Goal: Transaction & Acquisition: Purchase product/service

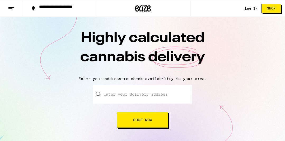
click at [248, 8] on link "Log In" at bounding box center [251, 8] width 13 height 3
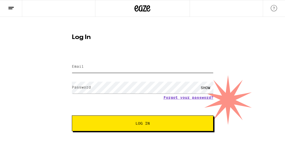
click at [85, 68] on input "Email" at bounding box center [143, 67] width 142 height 12
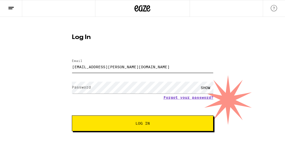
type input "[EMAIL_ADDRESS][PERSON_NAME][DOMAIN_NAME]"
click at [133, 131] on button "Log In" at bounding box center [143, 124] width 142 height 16
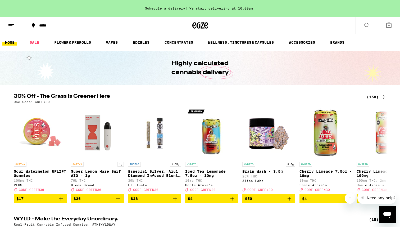
click at [285, 96] on div "(158)" at bounding box center [376, 97] width 20 height 6
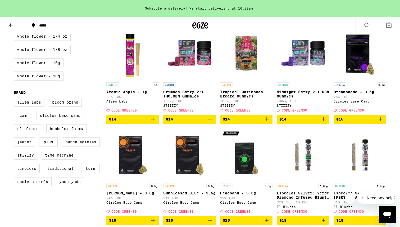
scroll to position [381, 0]
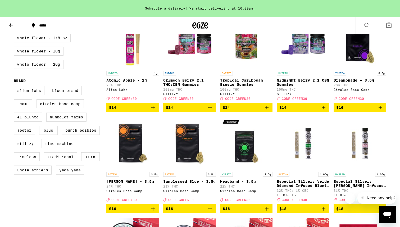
click at [53, 135] on label "PLUS" at bounding box center [48, 130] width 19 height 9
click at [15, 87] on input "PLUS" at bounding box center [15, 87] width 0 height 0
checkbox input "true"
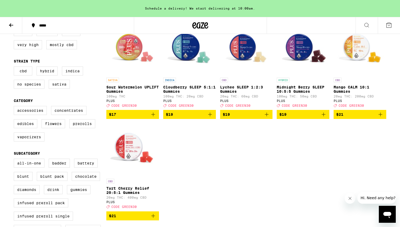
scroll to position [78, 0]
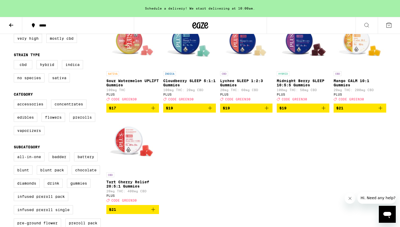
click at [153, 141] on icon "Add to bag" at bounding box center [153, 209] width 4 height 4
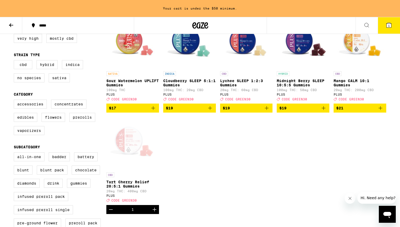
click at [154, 141] on icon "Increment" at bounding box center [155, 209] width 4 height 4
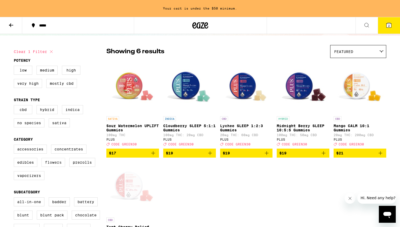
scroll to position [0, 0]
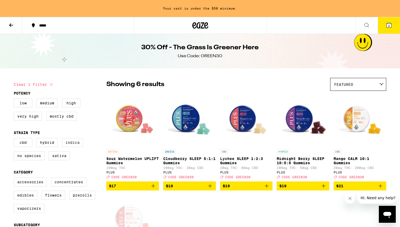
click at [76, 141] on label "Indica" at bounding box center [72, 142] width 21 height 9
click at [15, 139] on input "Indica" at bounding box center [15, 139] width 0 height 0
checkbox input "true"
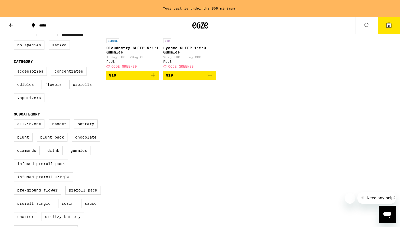
scroll to position [111, 0]
click at [57, 89] on label "Flowers" at bounding box center [54, 84] width 24 height 9
click at [15, 67] on input "Flowers" at bounding box center [15, 67] width 0 height 0
checkbox input "true"
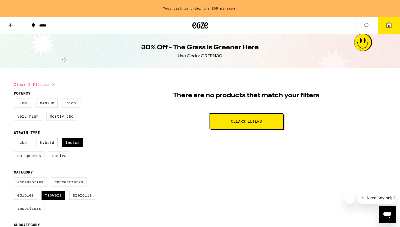
click at [53, 84] on icon at bounding box center [53, 84] width 6 height 6
checkbox input "false"
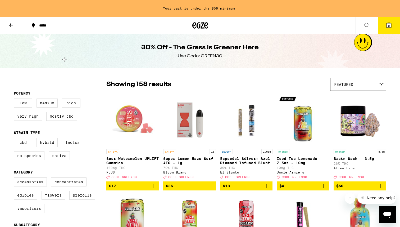
click at [68, 141] on label "Indica" at bounding box center [72, 142] width 21 height 9
click at [15, 139] on input "Indica" at bounding box center [15, 139] width 0 height 0
checkbox input "true"
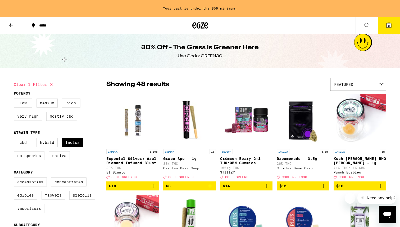
click at [60, 141] on label "Flowers" at bounding box center [54, 194] width 24 height 9
click at [15, 141] on input "Flowers" at bounding box center [15, 178] width 0 height 0
checkbox input "true"
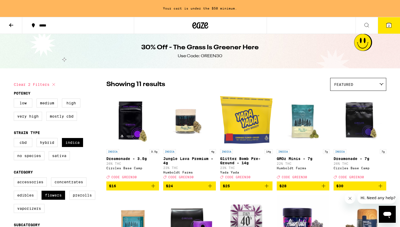
click at [153, 141] on icon "Add to bag" at bounding box center [153, 185] width 6 height 6
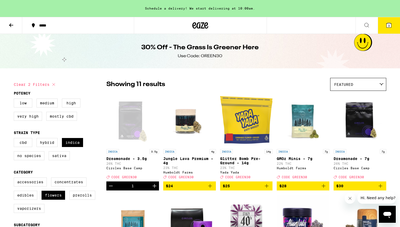
click at [153, 141] on icon "Increment" at bounding box center [154, 185] width 6 height 6
click at [268, 141] on icon "Add to bag" at bounding box center [266, 185] width 6 height 6
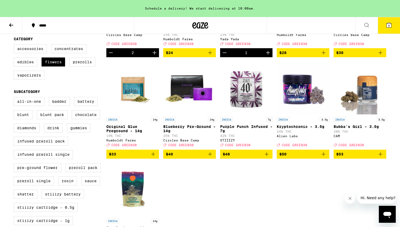
scroll to position [133, 0]
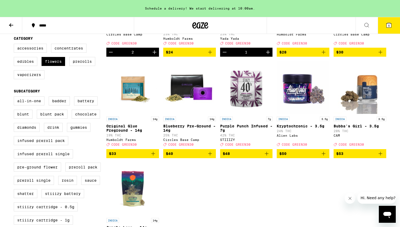
click at [208, 141] on icon "Add to bag" at bounding box center [210, 153] width 6 height 6
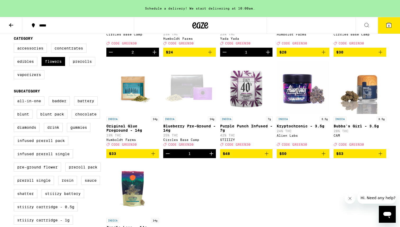
click at [202, 25] on icon at bounding box center [200, 25] width 8 height 6
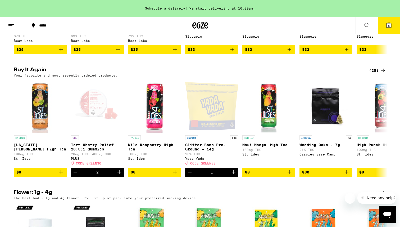
scroll to position [509, 0]
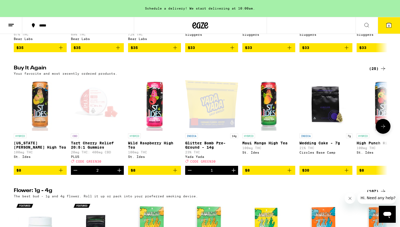
click at [174, 141] on icon "Add to bag" at bounding box center [175, 170] width 6 height 6
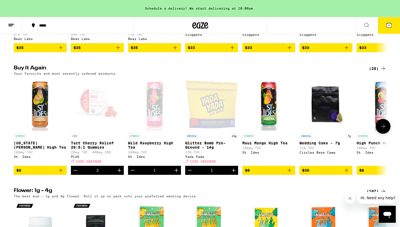
click at [177, 141] on icon "Increment" at bounding box center [176, 170] width 6 height 6
click at [61, 141] on icon "Add to bag" at bounding box center [61, 170] width 6 height 6
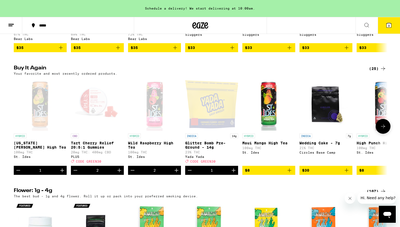
click at [63, 141] on icon "Increment" at bounding box center [62, 170] width 6 height 6
click at [285, 21] on button "10" at bounding box center [388, 25] width 22 height 16
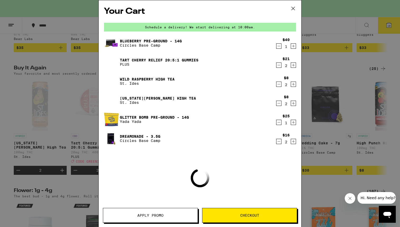
click at [146, 141] on span "Apply Promo" at bounding box center [150, 215] width 26 height 4
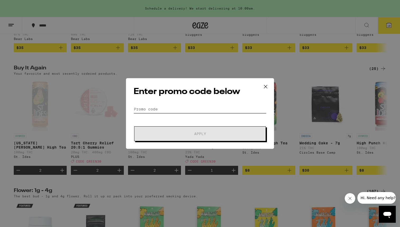
click at [170, 112] on input "Promo Code" at bounding box center [199, 109] width 133 height 8
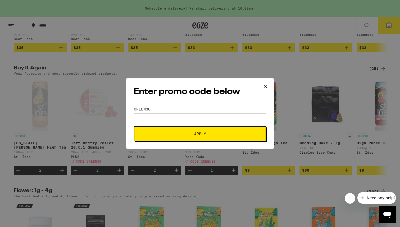
type input "GREEN30"
click at [187, 132] on span "Apply" at bounding box center [199, 134] width 95 height 4
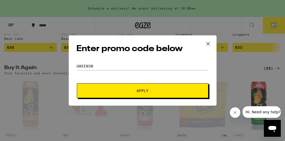
click at [127, 90] on span "Apply" at bounding box center [142, 91] width 95 height 4
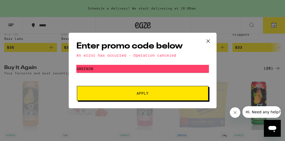
click at [111, 114] on div "Enter promo code below An error has occurred - Operation canceled Promo Code GR…" at bounding box center [142, 70] width 285 height 141
